Goal: Task Accomplishment & Management: Manage account settings

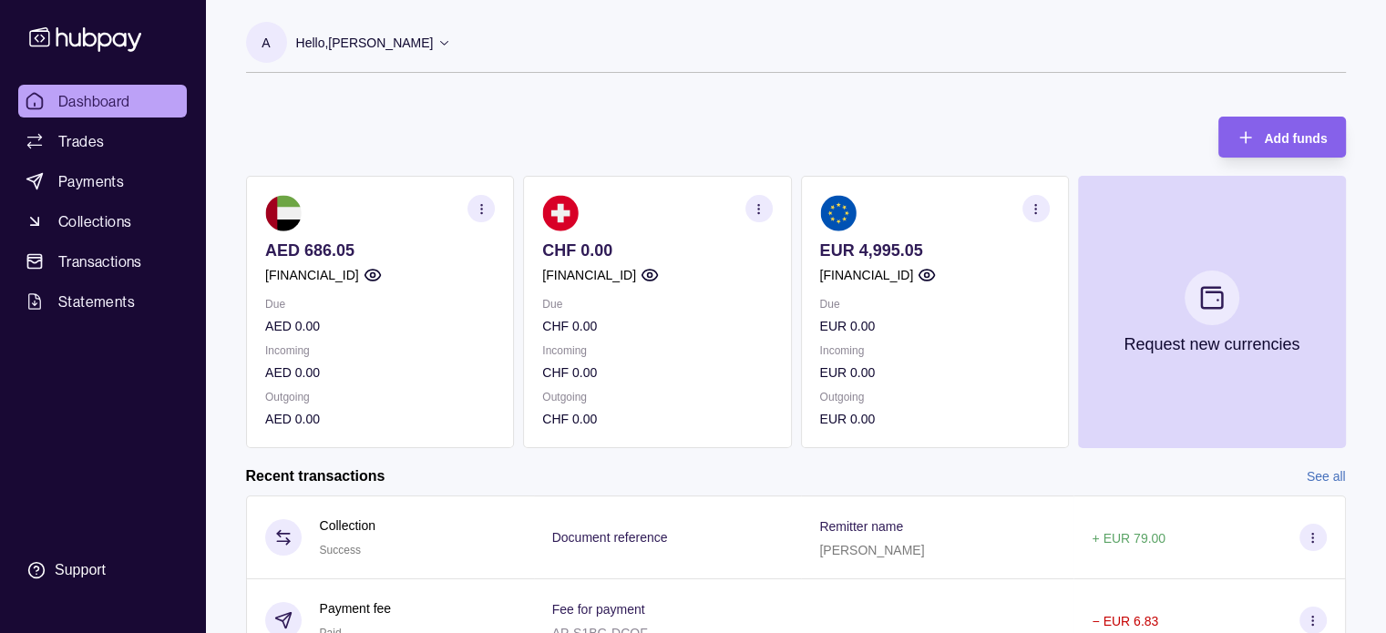
click at [1038, 207] on icon "button" at bounding box center [1036, 209] width 14 height 14
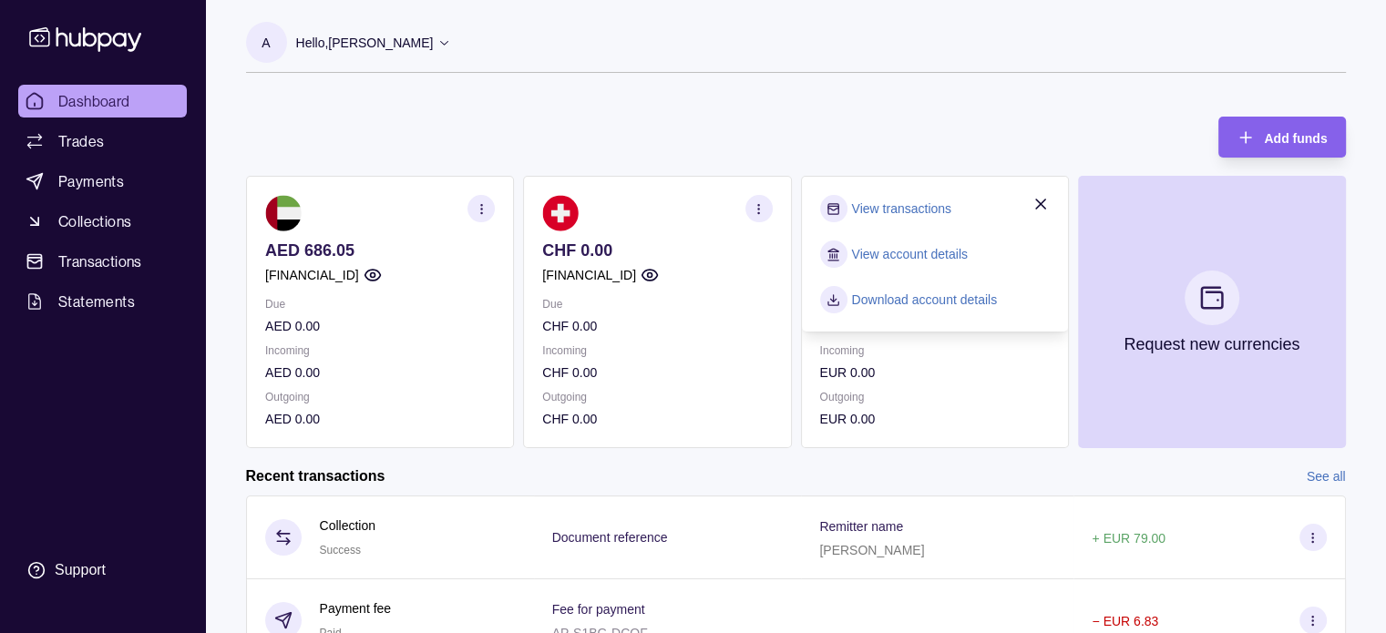
click at [927, 203] on link "View transactions" at bounding box center [900, 209] width 99 height 20
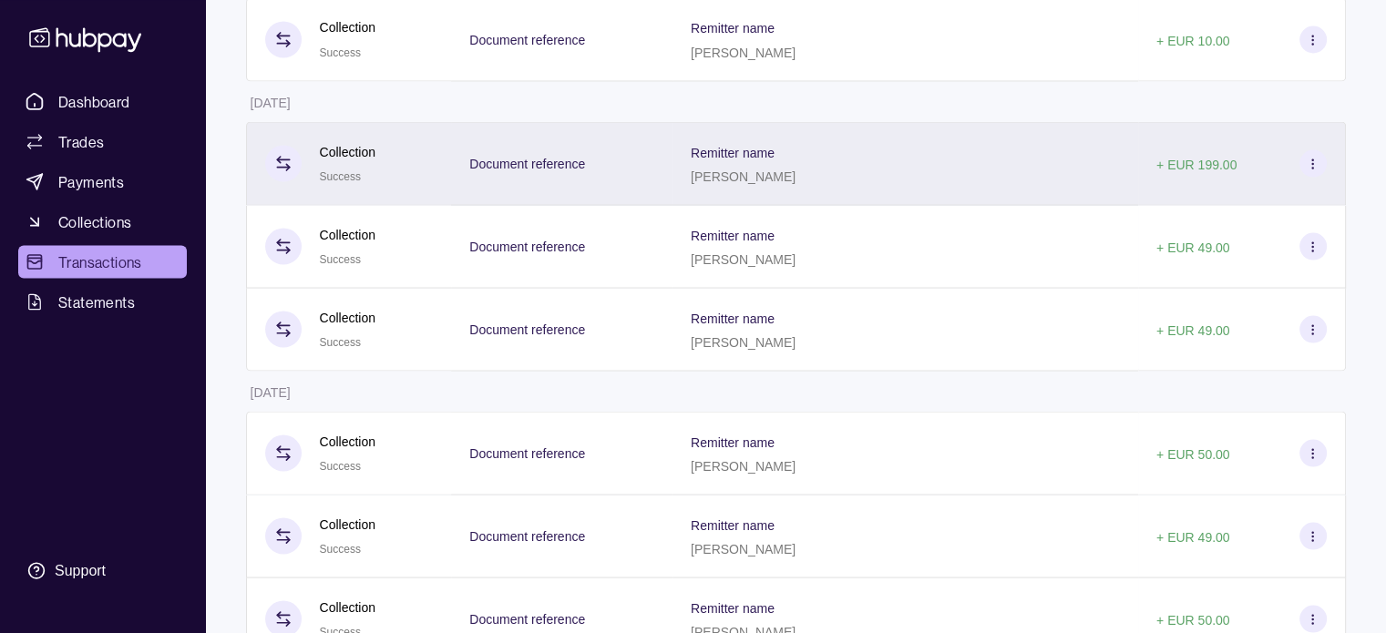
scroll to position [3462, 0]
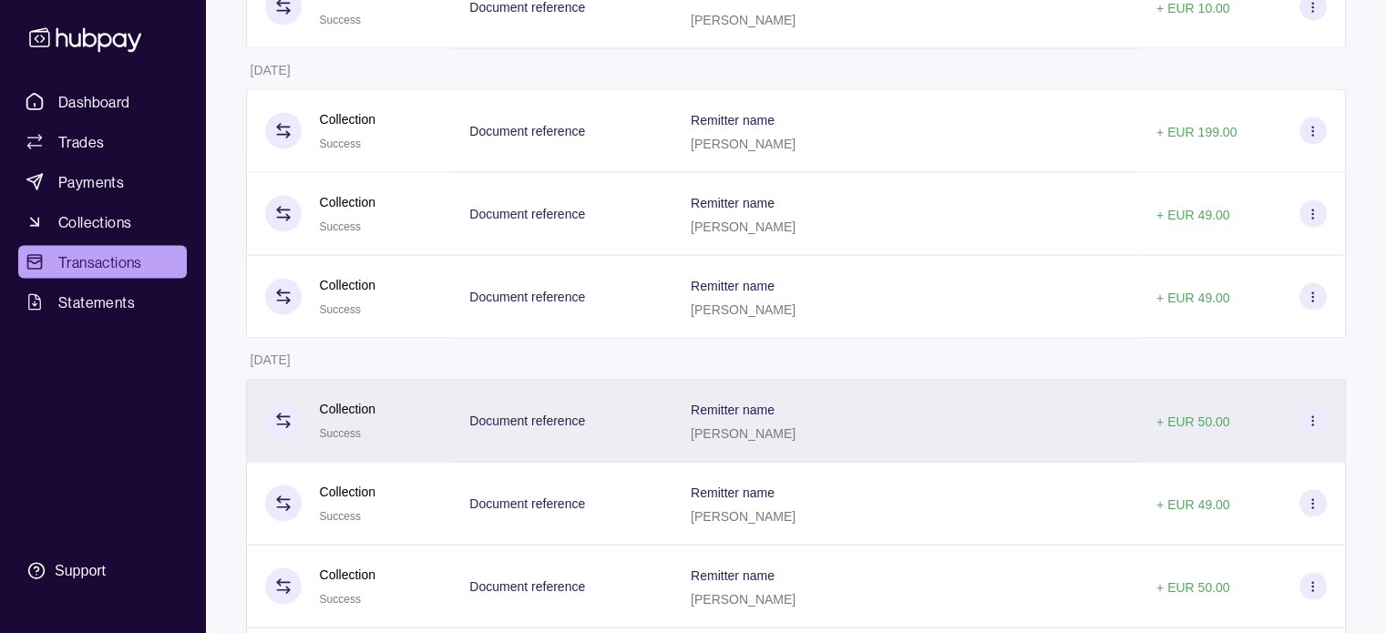
copy p "[PERSON_NAME]"
drag, startPoint x: 835, startPoint y: 455, endPoint x: 732, endPoint y: 455, distance: 102.0
click at [732, 443] on div "Remitter name [PERSON_NAME]" at bounding box center [905, 420] width 429 height 46
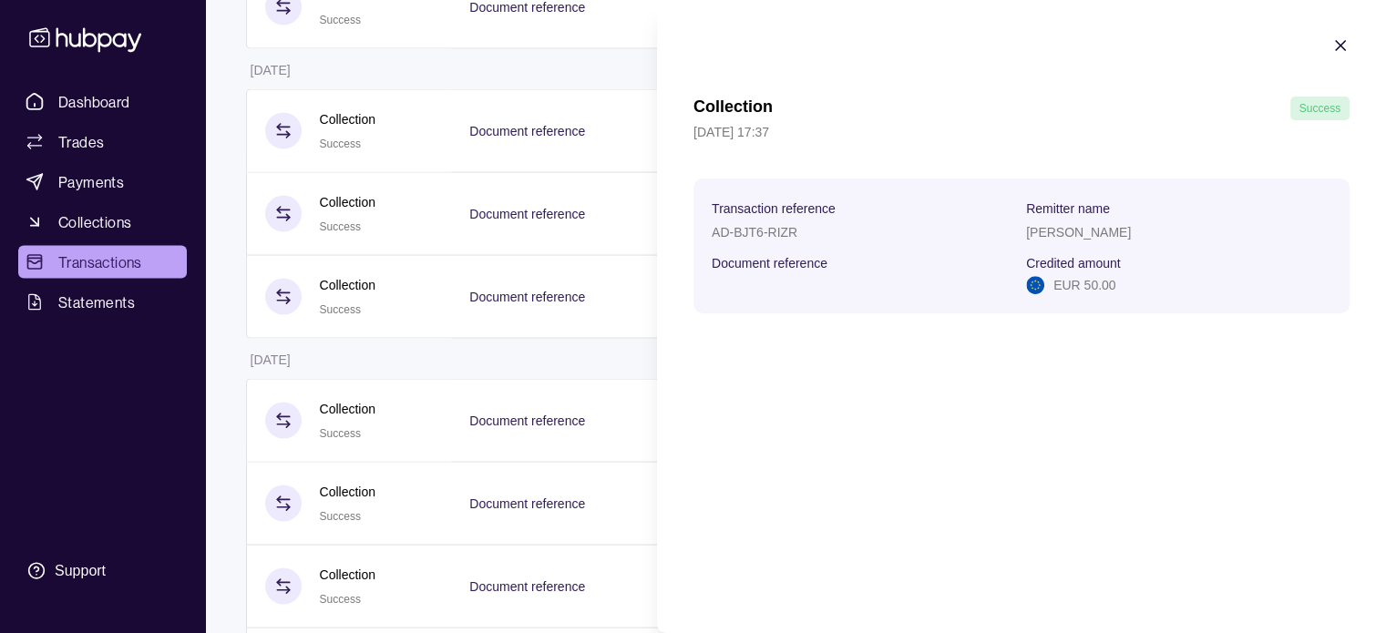
click at [1343, 43] on icon "button" at bounding box center [1340, 45] width 9 height 9
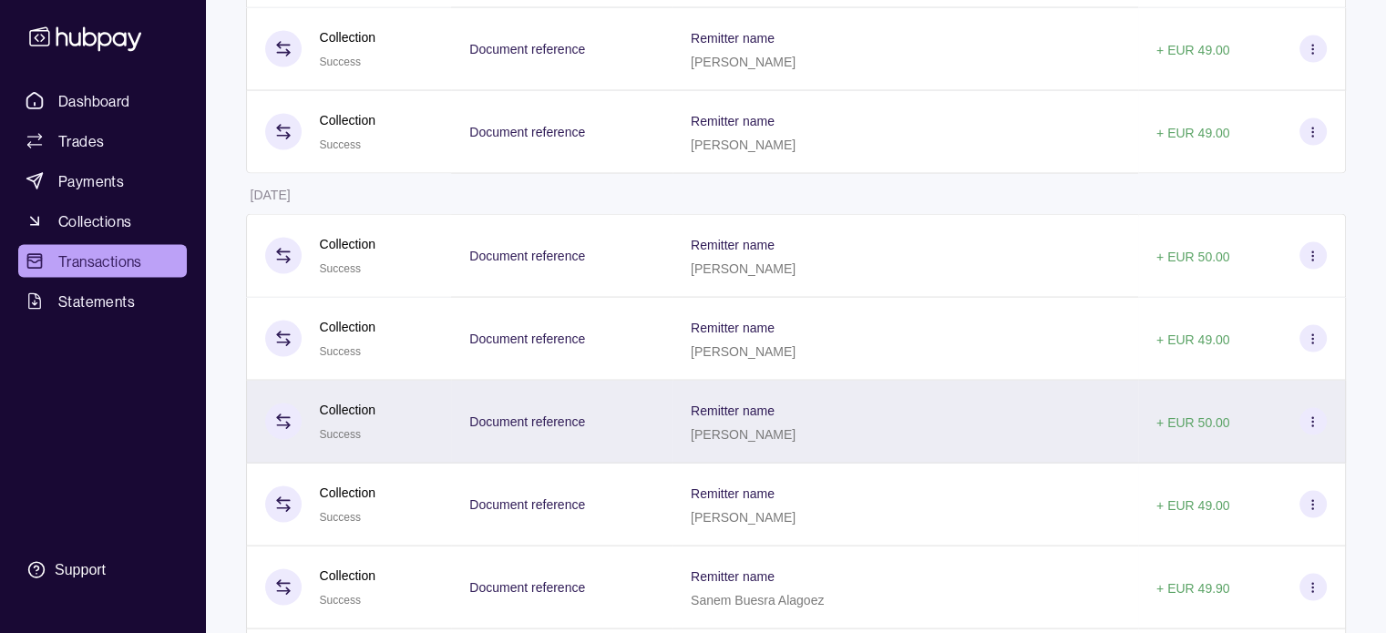
scroll to position [3553, 0]
